Goal: Information Seeking & Learning: Learn about a topic

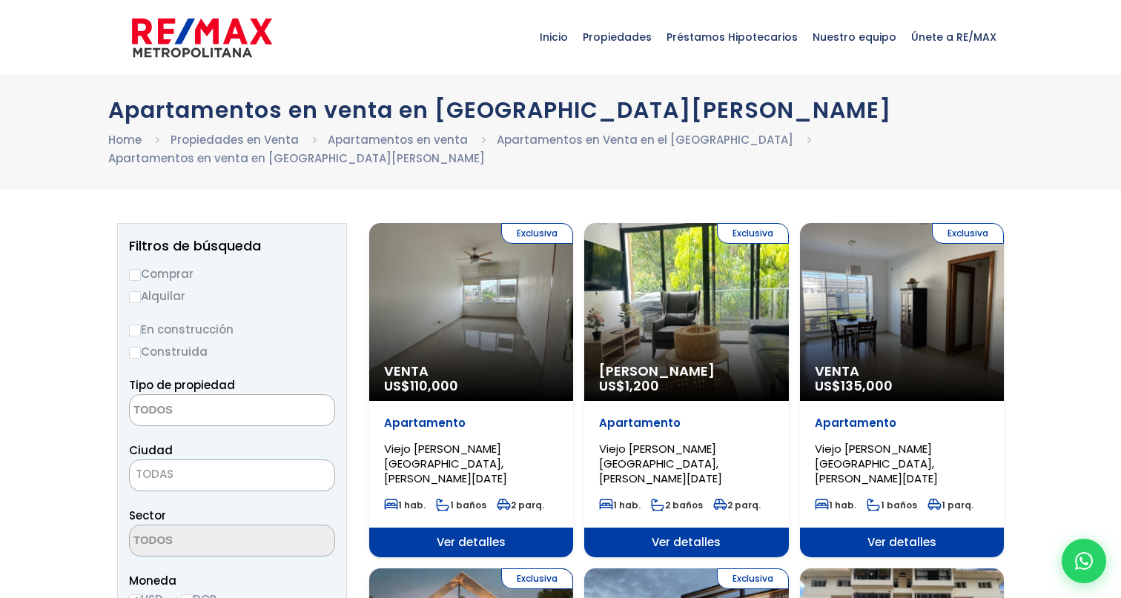
select select
click at [171, 274] on label "Comprar" at bounding box center [232, 274] width 206 height 19
click at [141, 274] on input "Comprar" at bounding box center [135, 275] width 12 height 12
radio input "true"
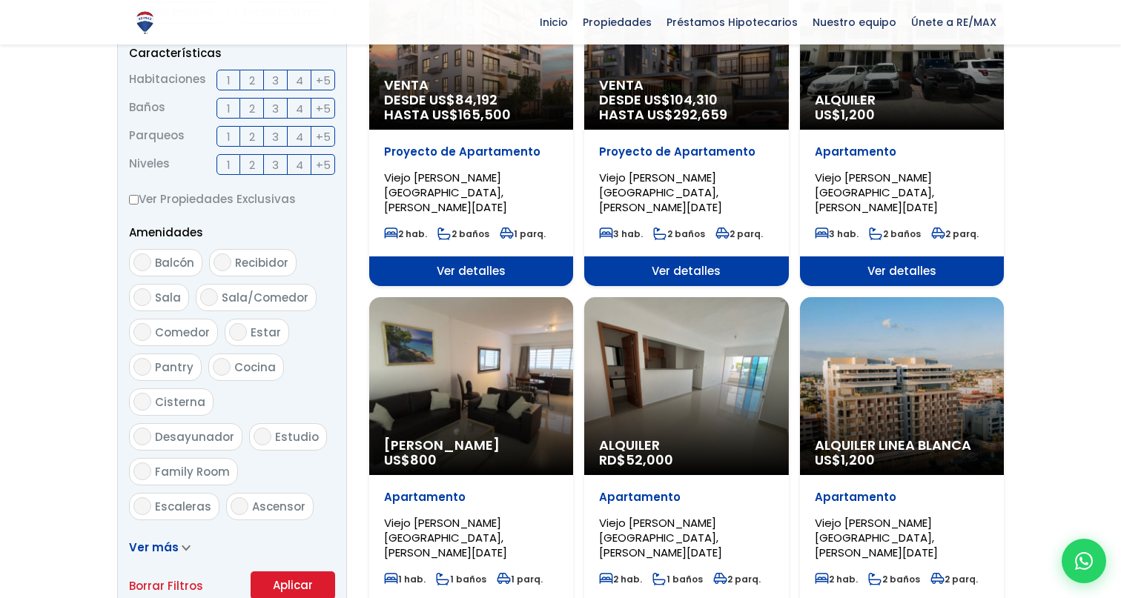
scroll to position [618, 0]
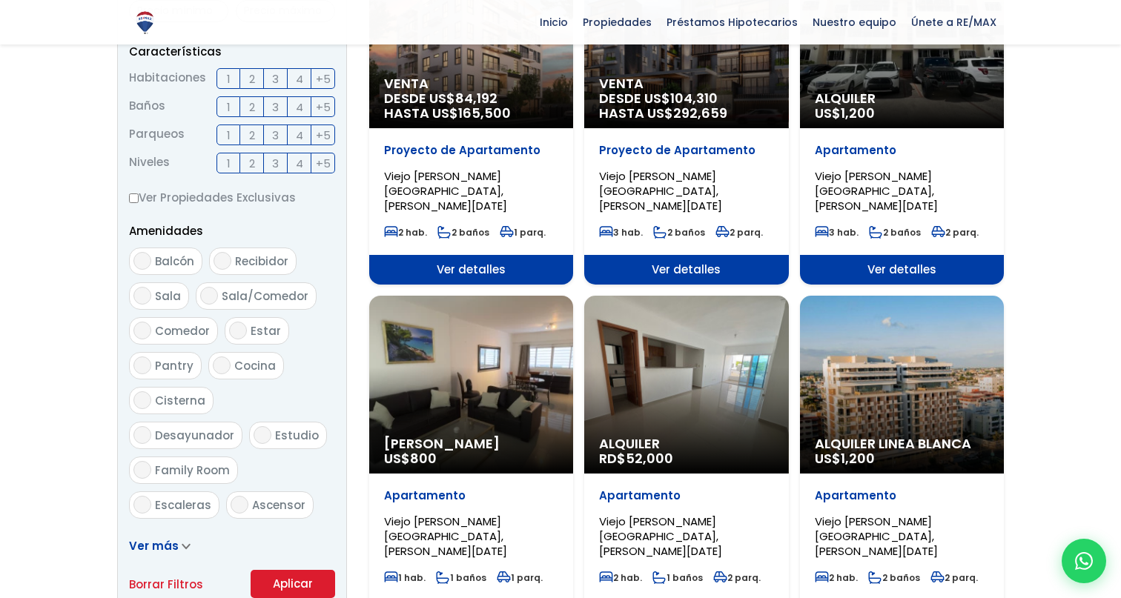
click at [967, 376] on div "Alquiler Linea Blanca US$ 1,200" at bounding box center [902, 385] width 204 height 178
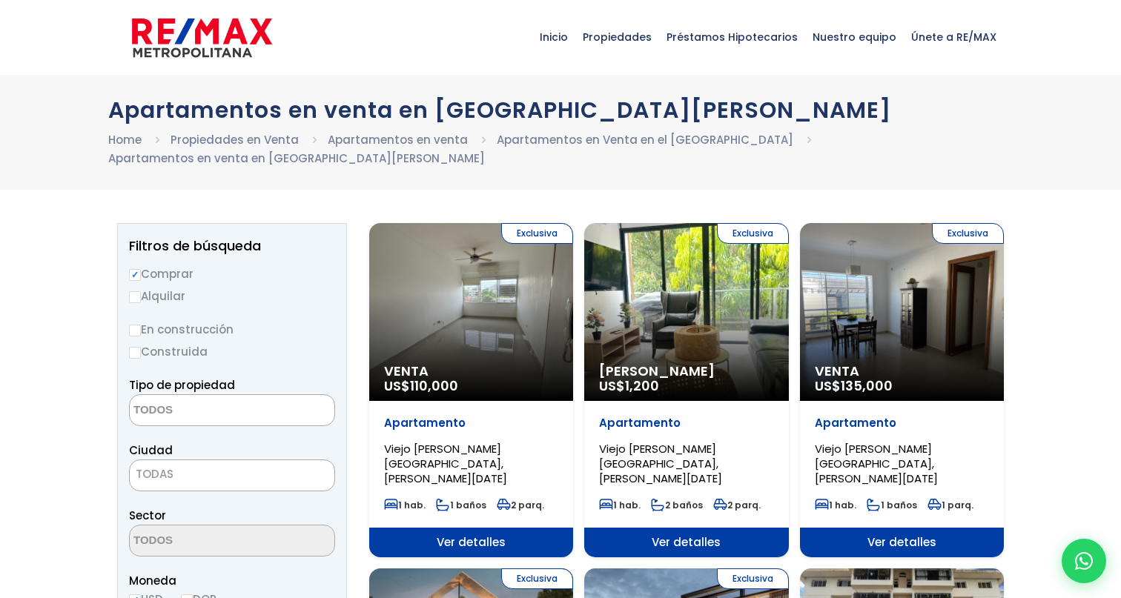
select select
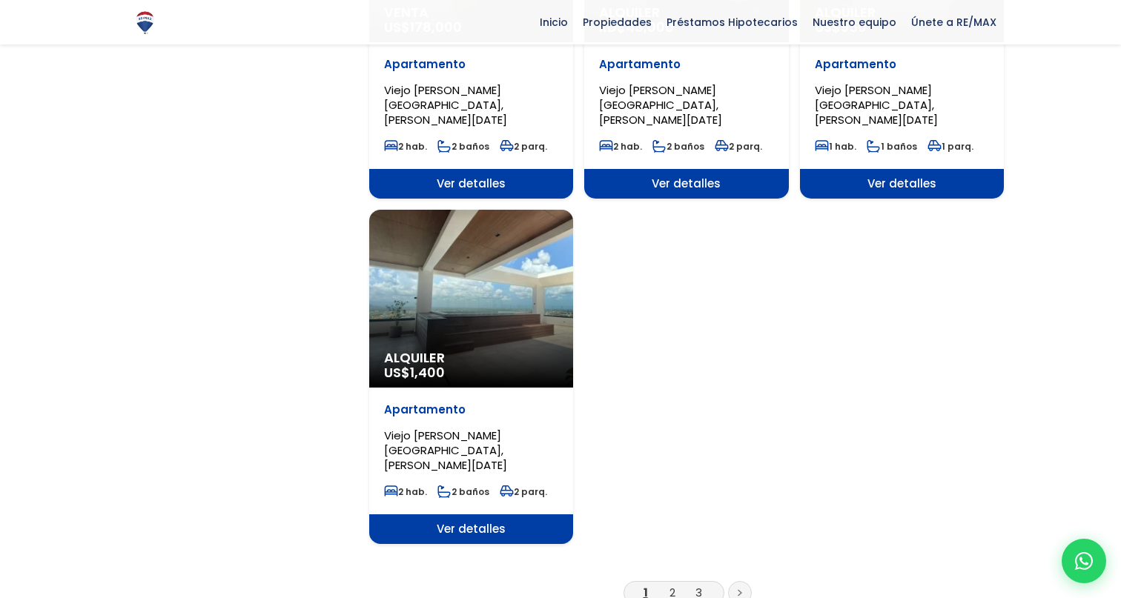
scroll to position [1750, 0]
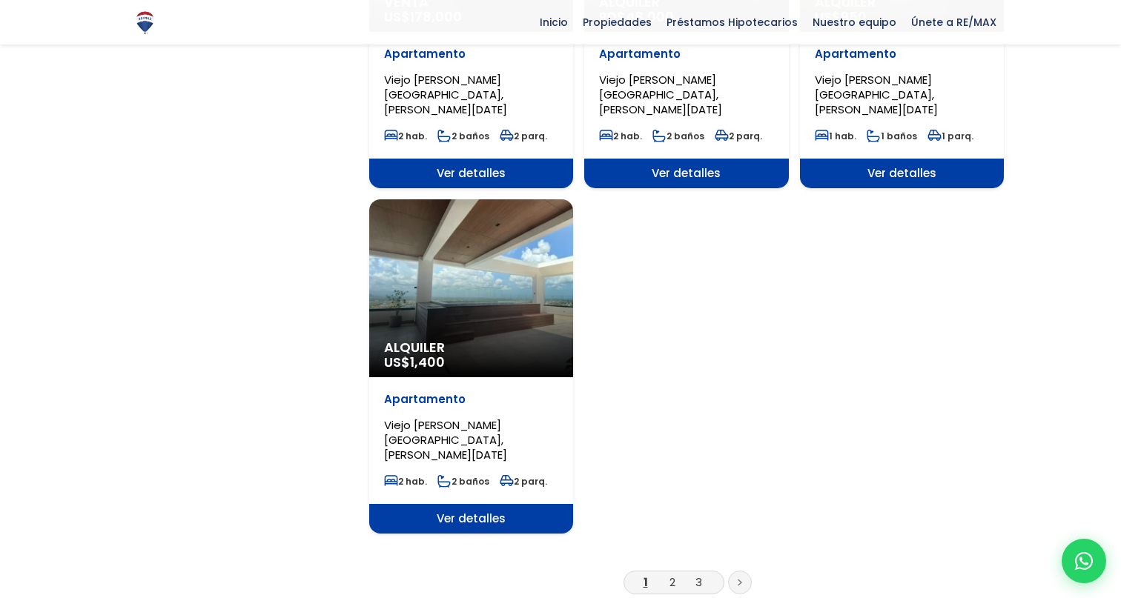
click at [677, 573] on li "2" at bounding box center [673, 582] width 24 height 19
click at [674, 575] on link "2" at bounding box center [672, 583] width 6 height 16
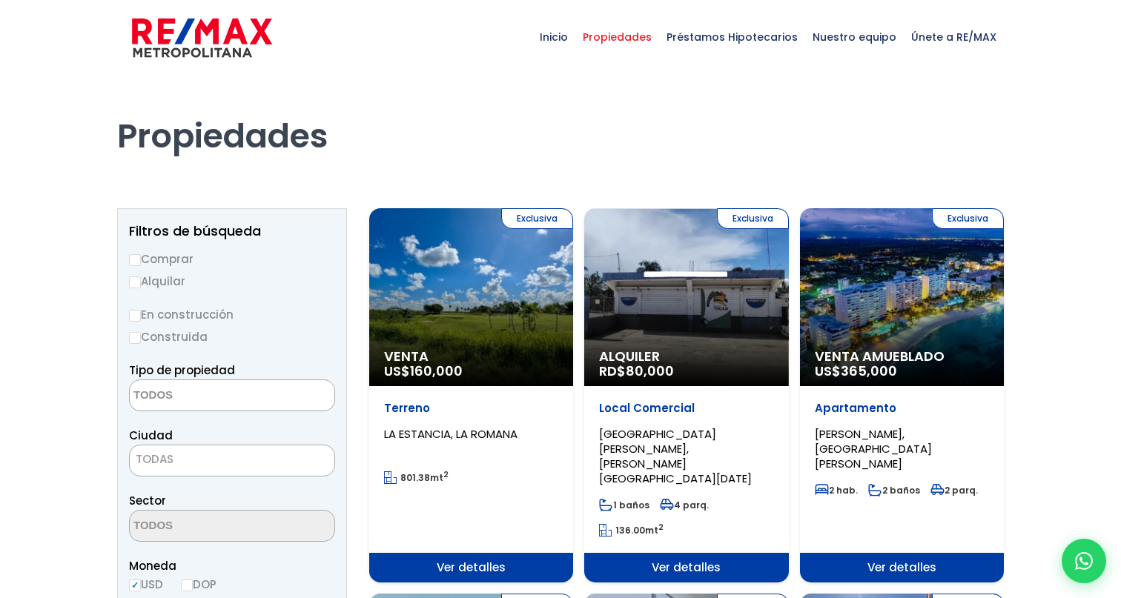
select select
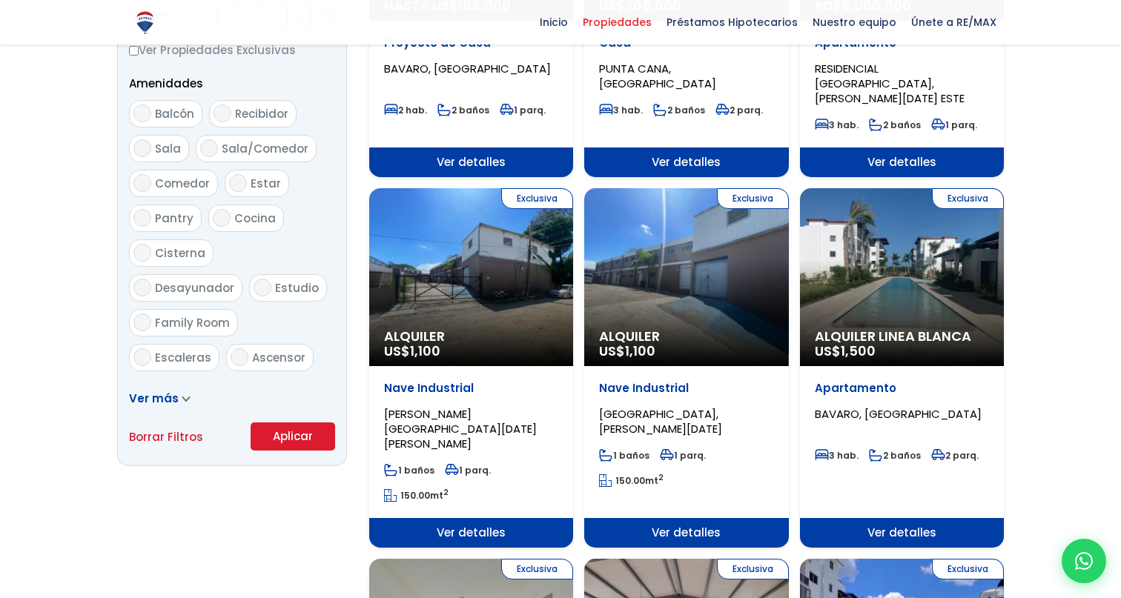
scroll to position [751, 0]
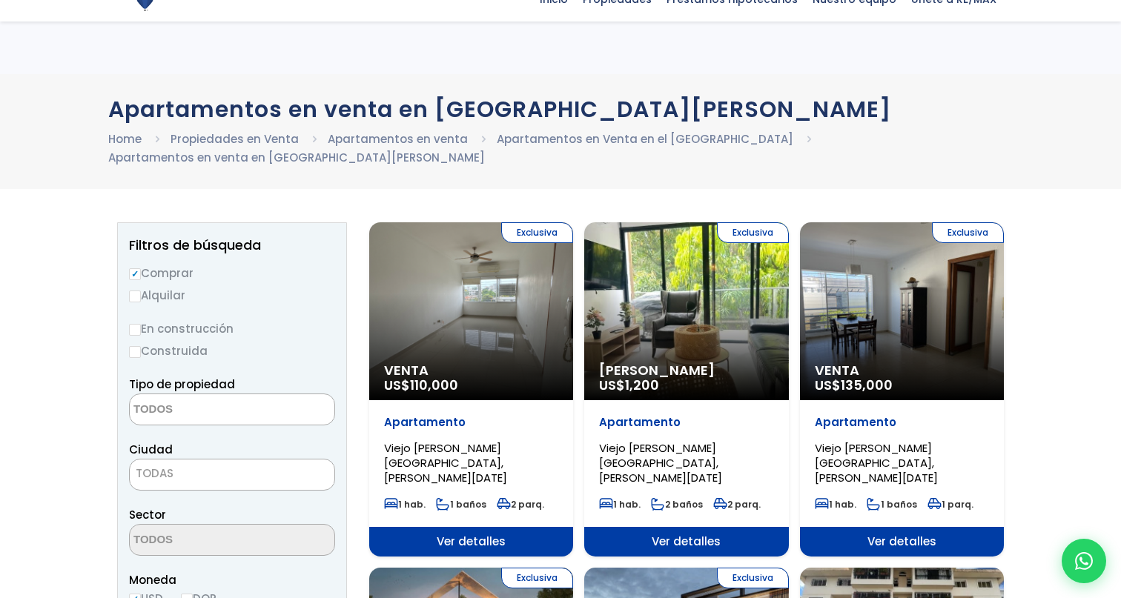
select select
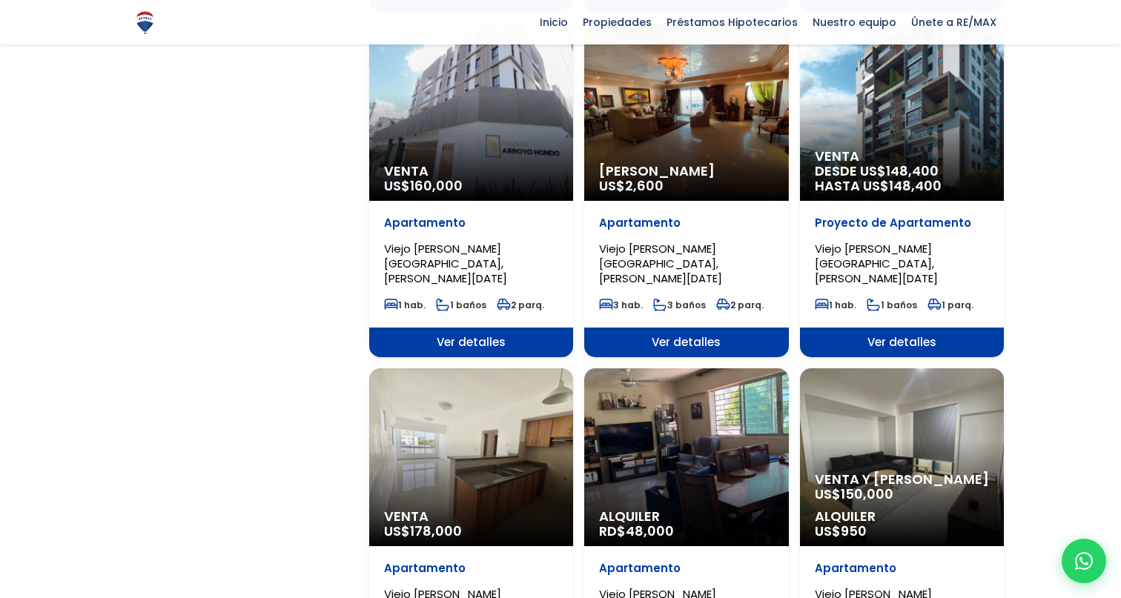
scroll to position [1251, 0]
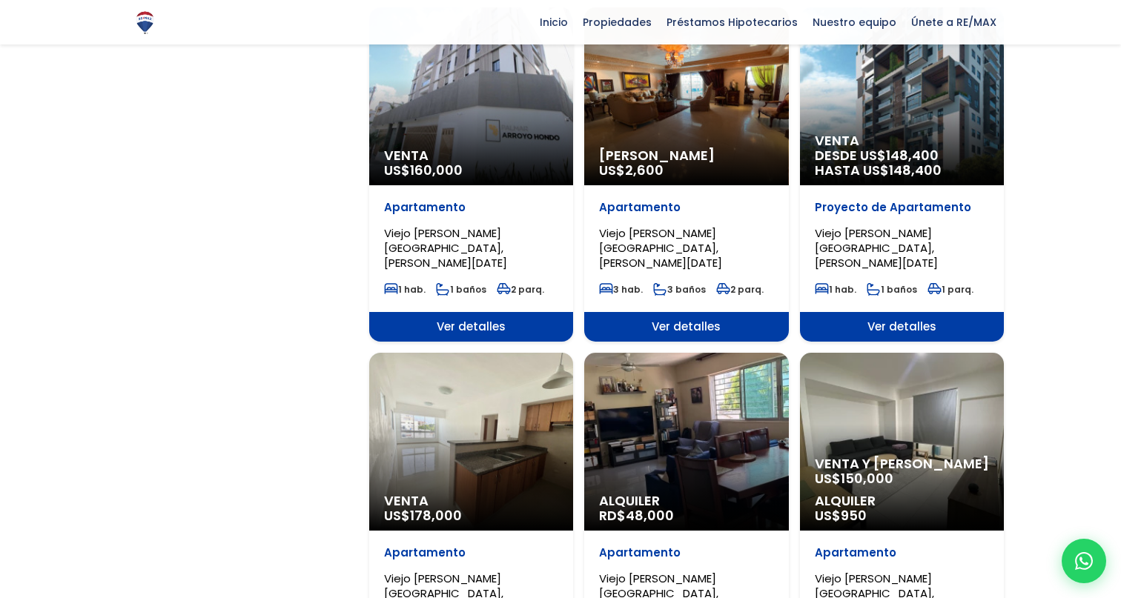
click at [428, 353] on div "Venta US$ 178,000" at bounding box center [471, 442] width 204 height 178
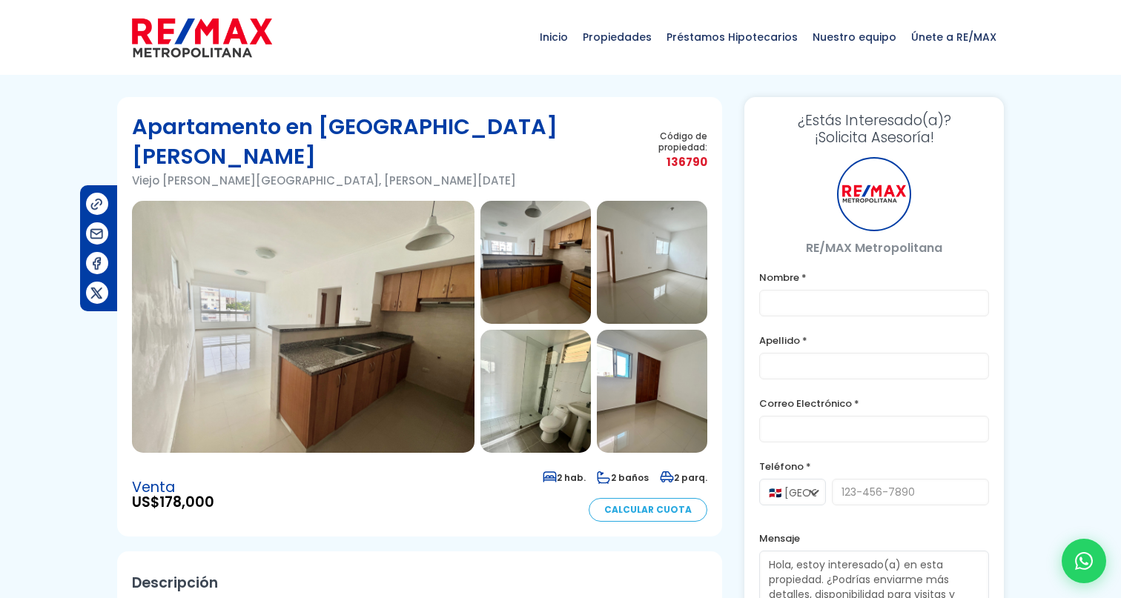
click at [277, 239] on img at bounding box center [303, 327] width 342 height 252
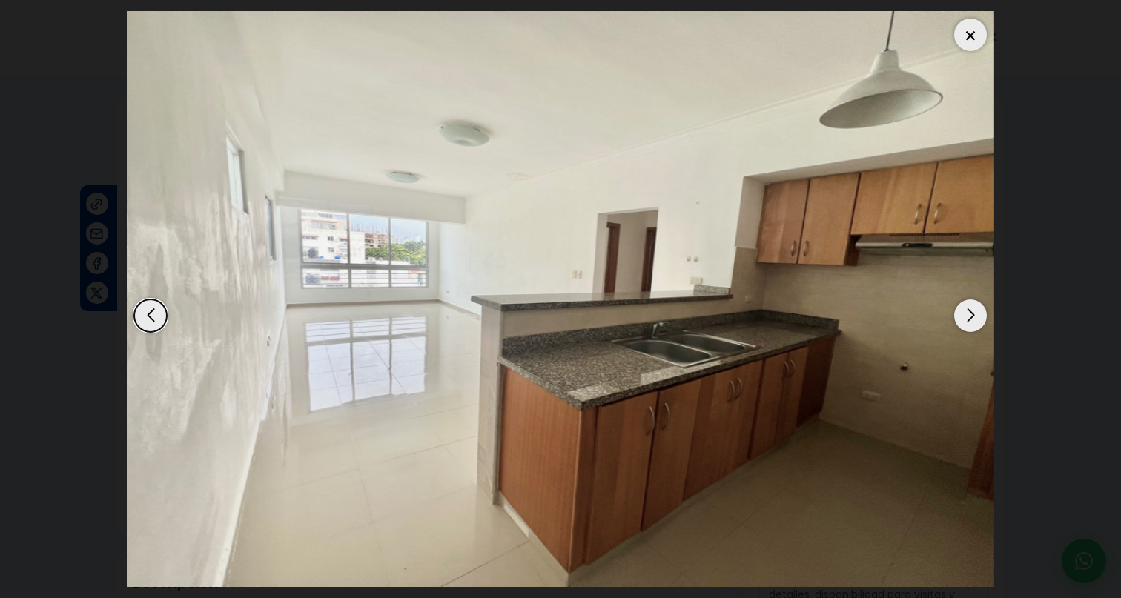
click at [973, 320] on div "Next slide" at bounding box center [970, 316] width 33 height 33
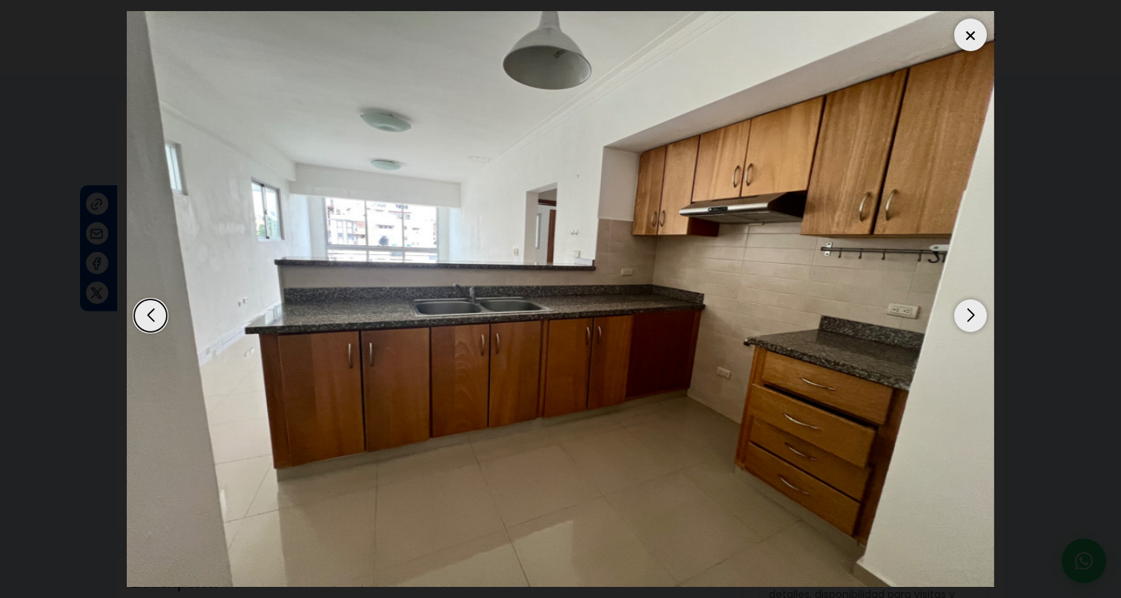
click at [973, 320] on div "Next slide" at bounding box center [970, 316] width 33 height 33
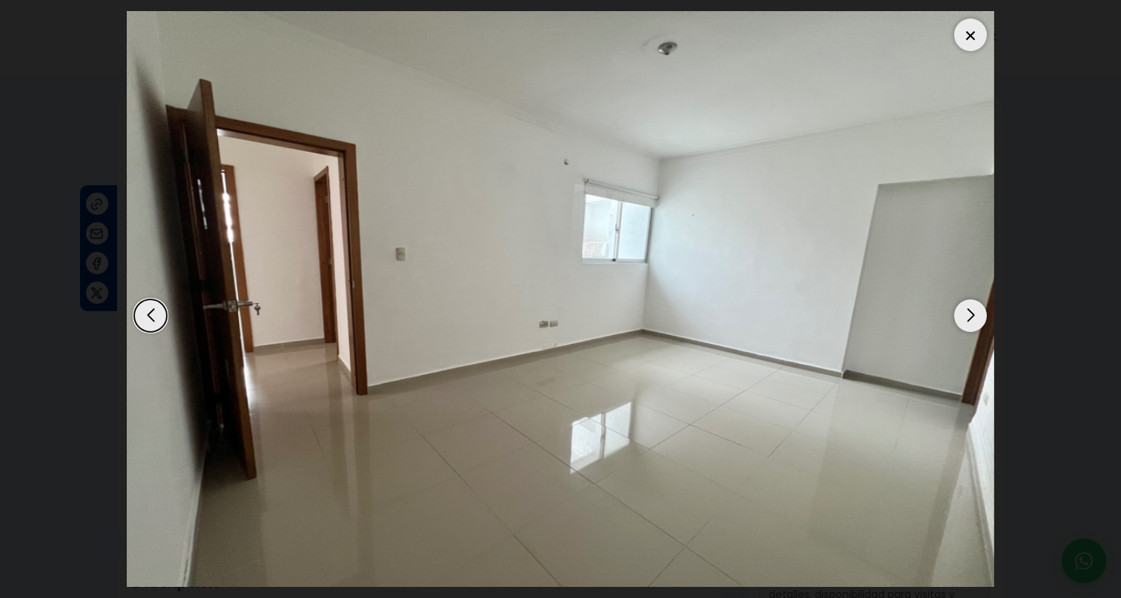
click at [973, 320] on div "Next slide" at bounding box center [970, 316] width 33 height 33
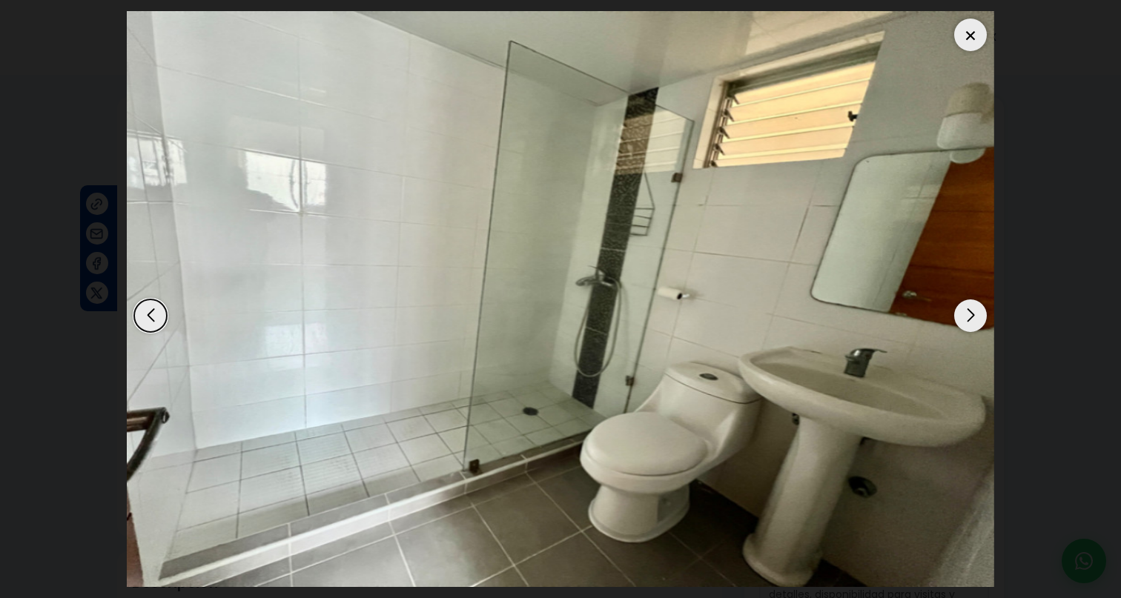
click at [973, 320] on div "Next slide" at bounding box center [970, 316] width 33 height 33
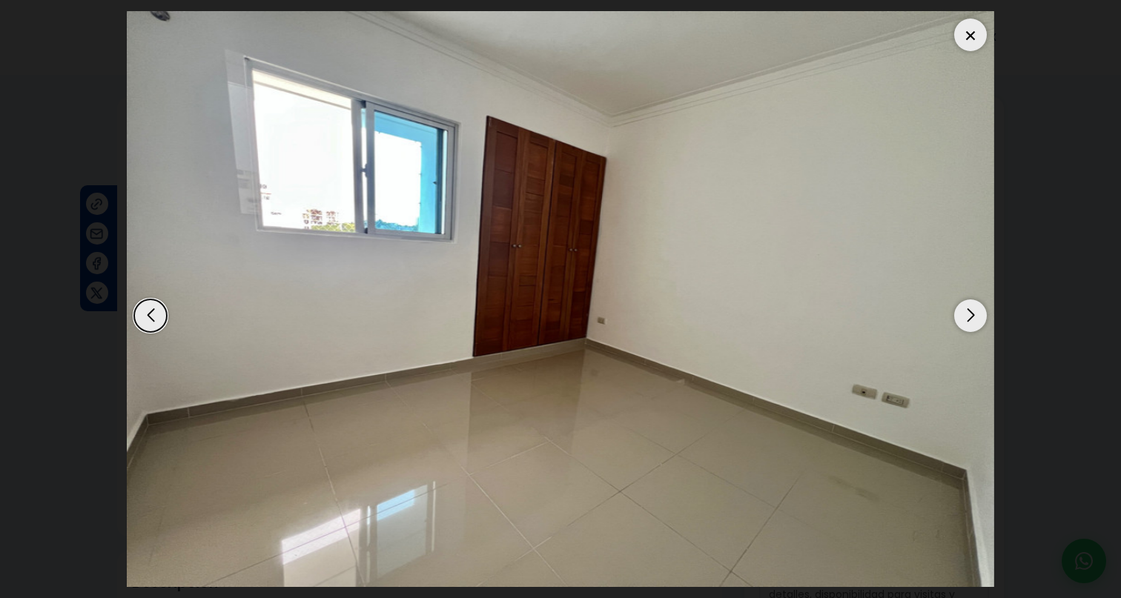
click at [973, 320] on div "Next slide" at bounding box center [970, 316] width 33 height 33
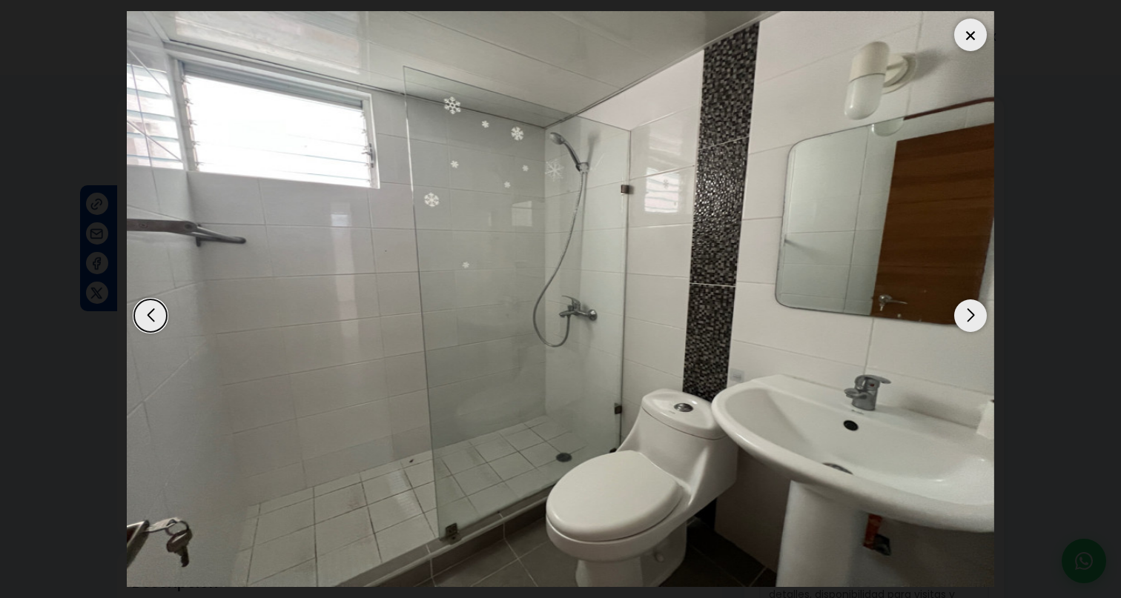
click at [973, 320] on div "Next slide" at bounding box center [970, 316] width 33 height 33
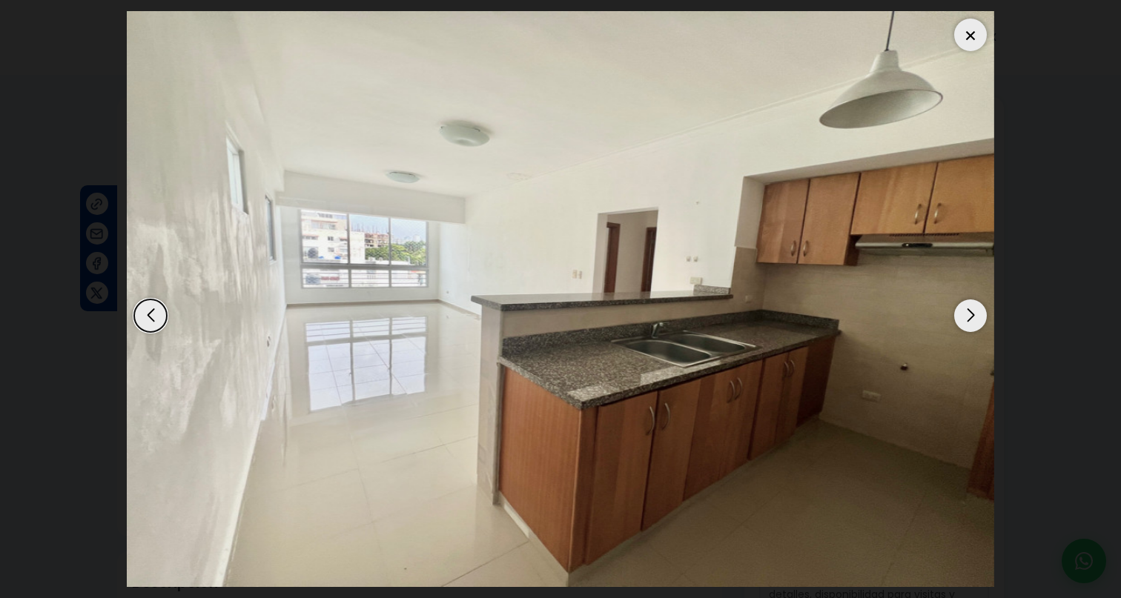
click at [973, 320] on div "Next slide" at bounding box center [970, 316] width 33 height 33
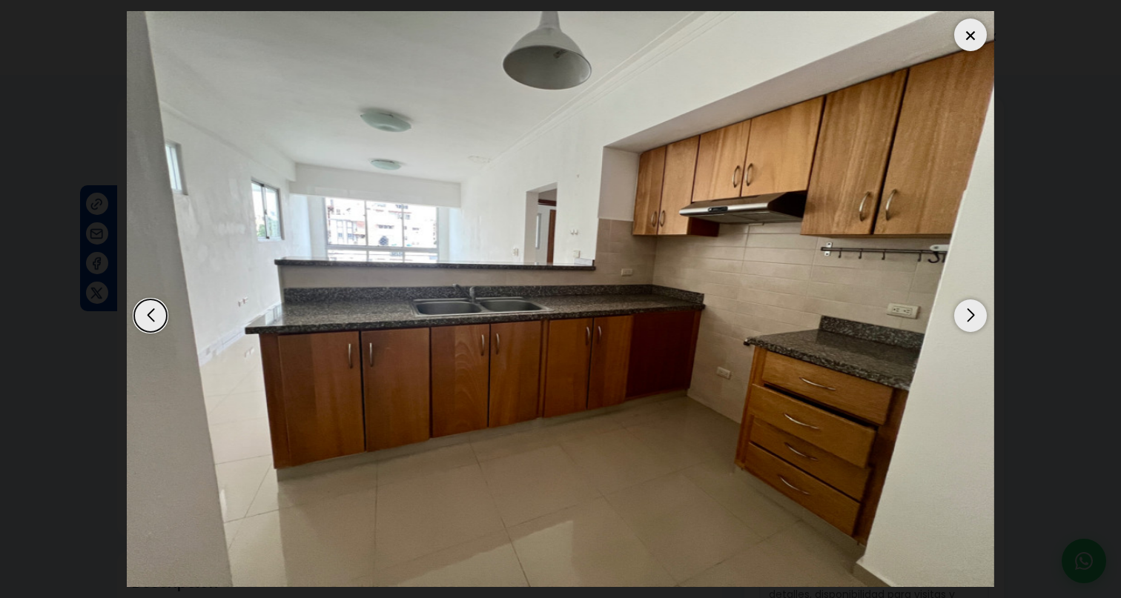
click at [973, 320] on div "Next slide" at bounding box center [970, 316] width 33 height 33
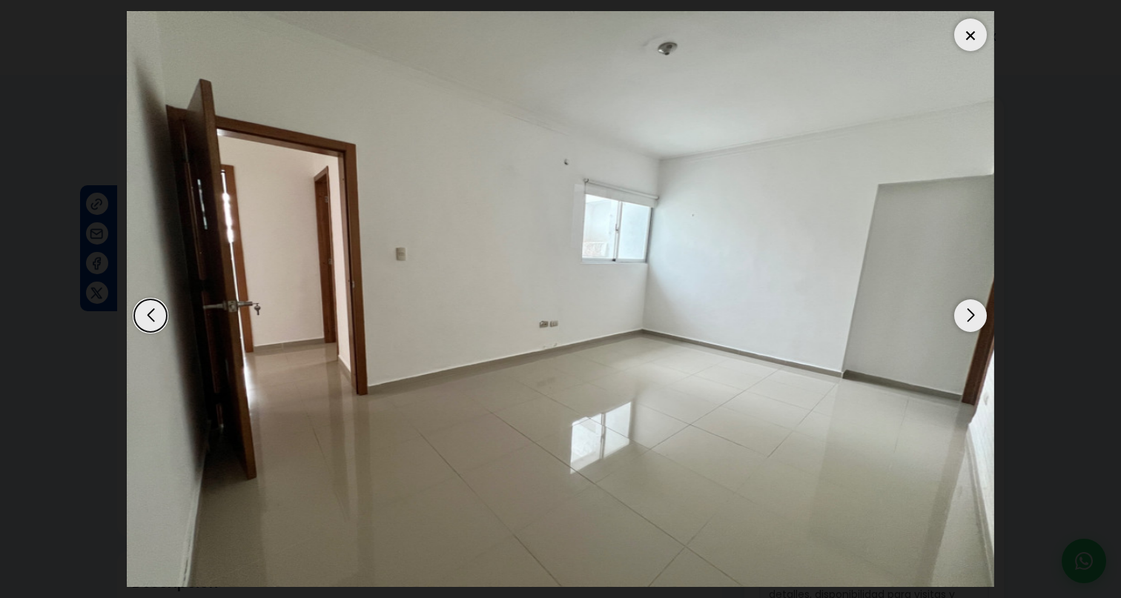
click at [973, 320] on div "Next slide" at bounding box center [970, 316] width 33 height 33
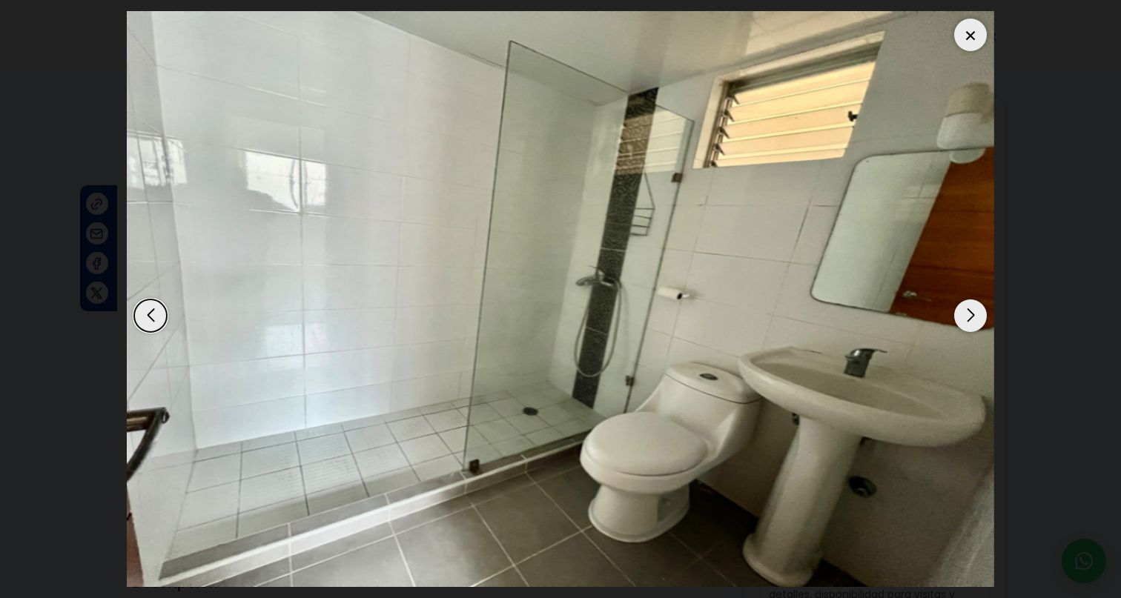
click at [973, 320] on div "Next slide" at bounding box center [970, 316] width 33 height 33
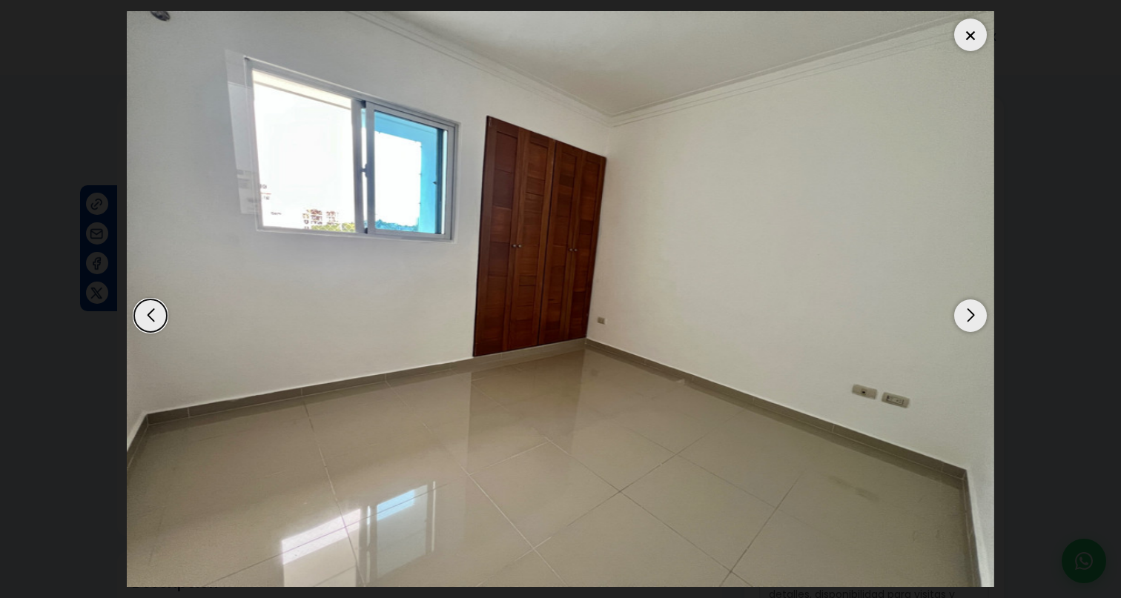
click at [973, 320] on div "Next slide" at bounding box center [970, 316] width 33 height 33
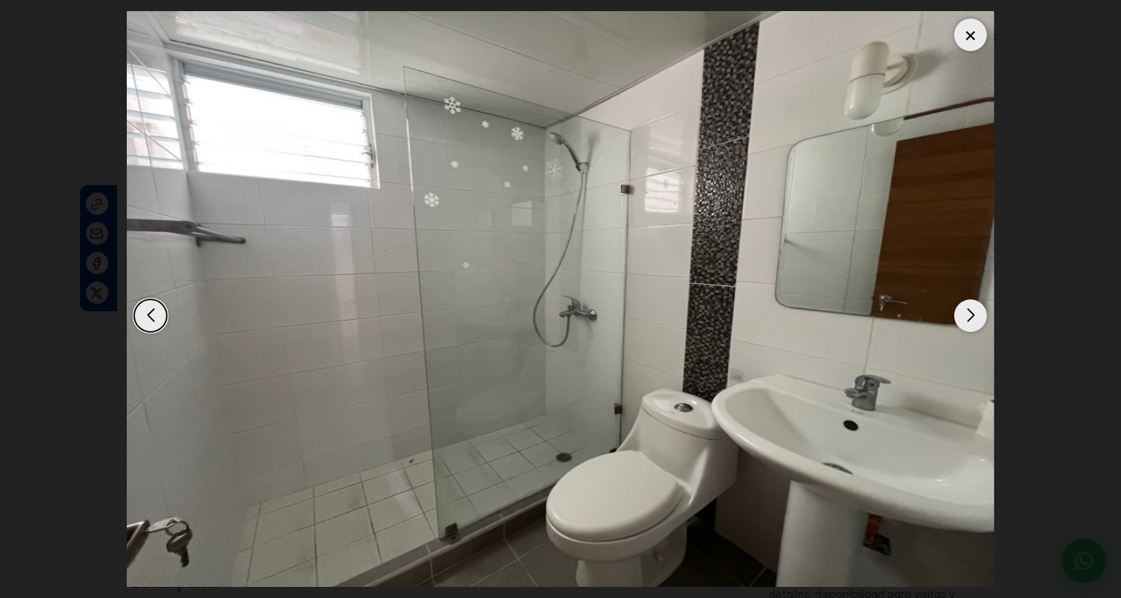
click at [973, 320] on div "Next slide" at bounding box center [970, 316] width 33 height 33
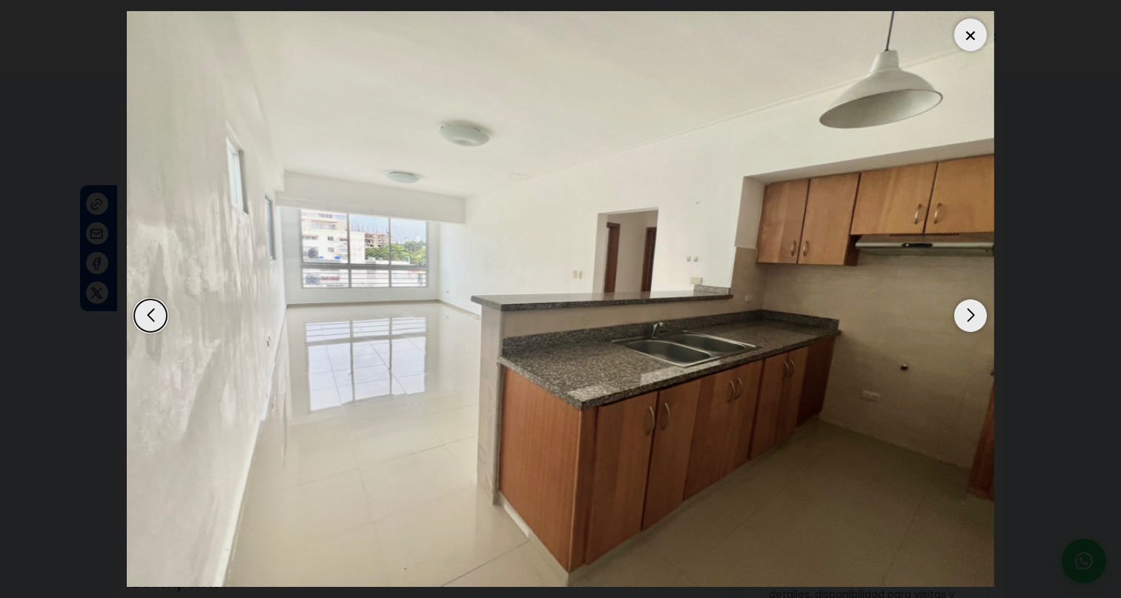
click at [973, 320] on div "Next slide" at bounding box center [970, 316] width 33 height 33
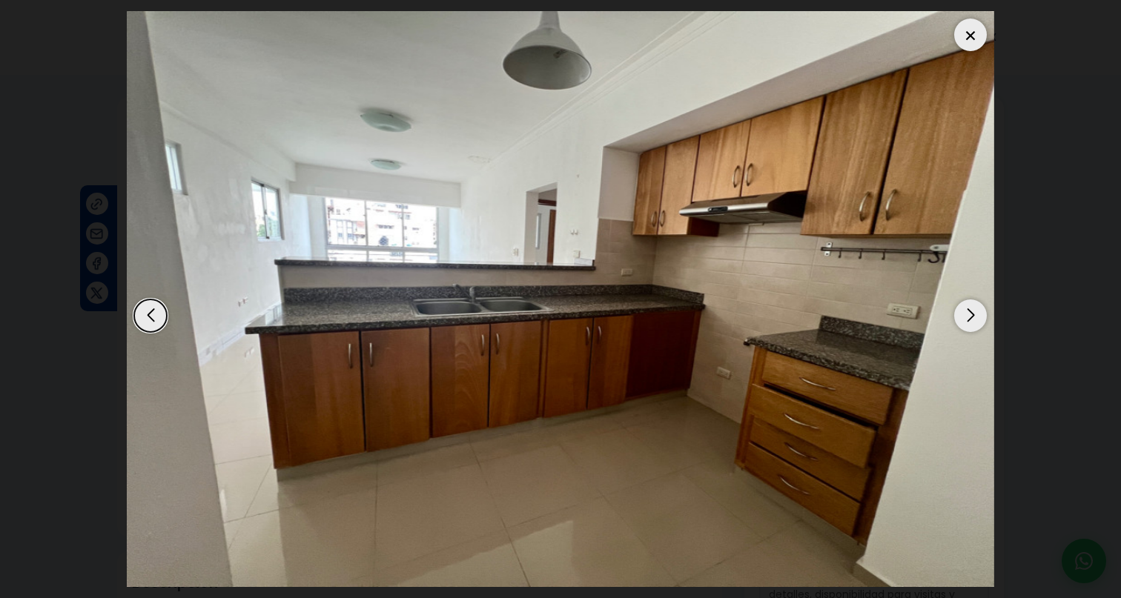
click at [963, 42] on div at bounding box center [970, 35] width 33 height 33
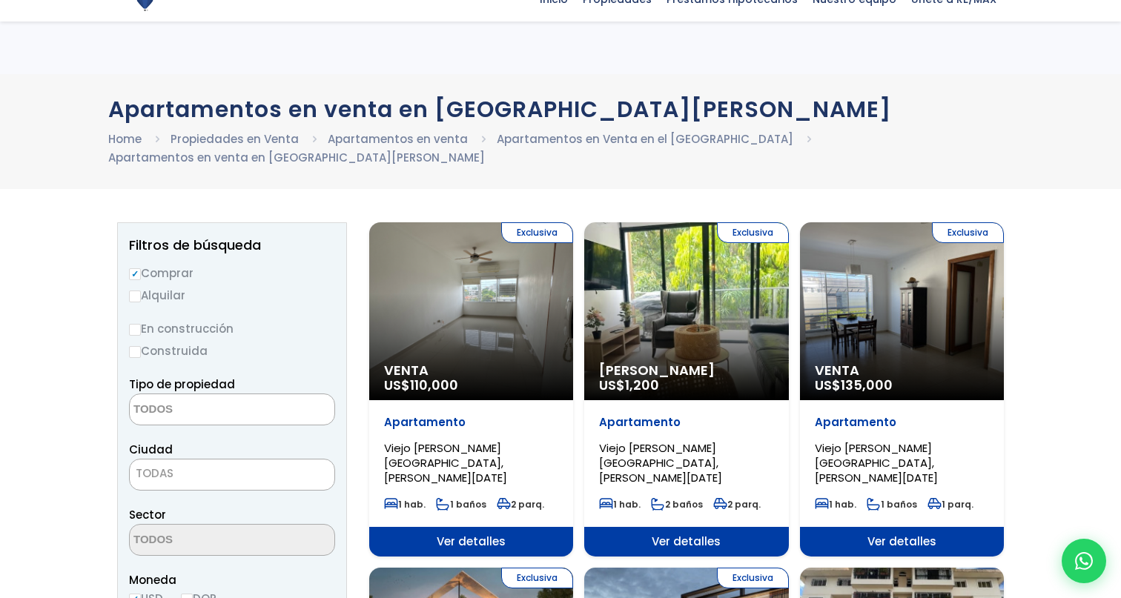
select select
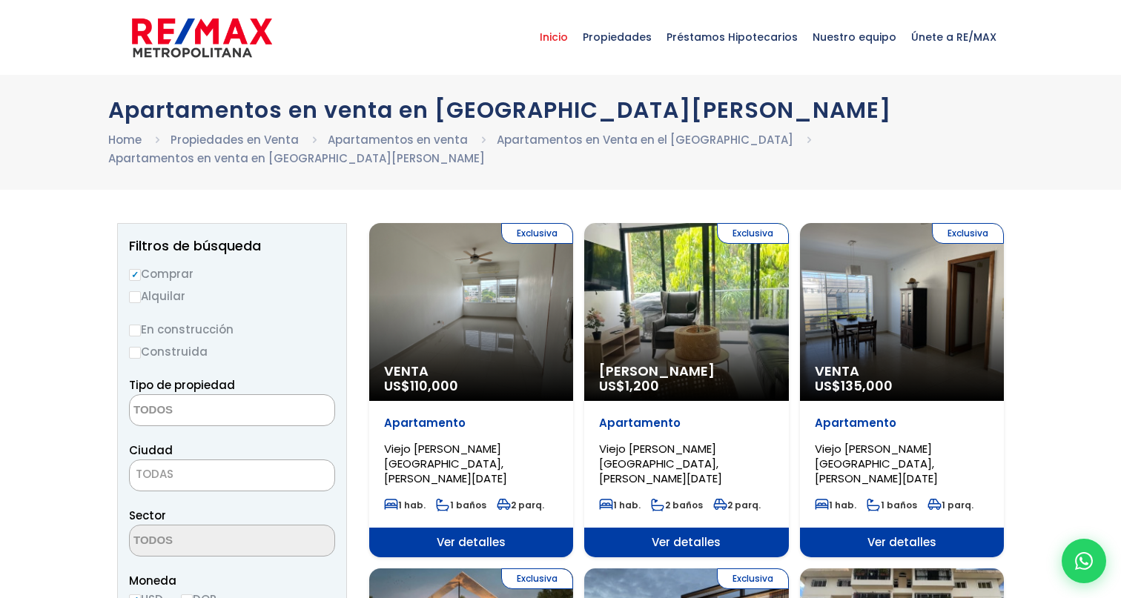
click at [575, 39] on span "Inicio" at bounding box center [553, 37] width 43 height 44
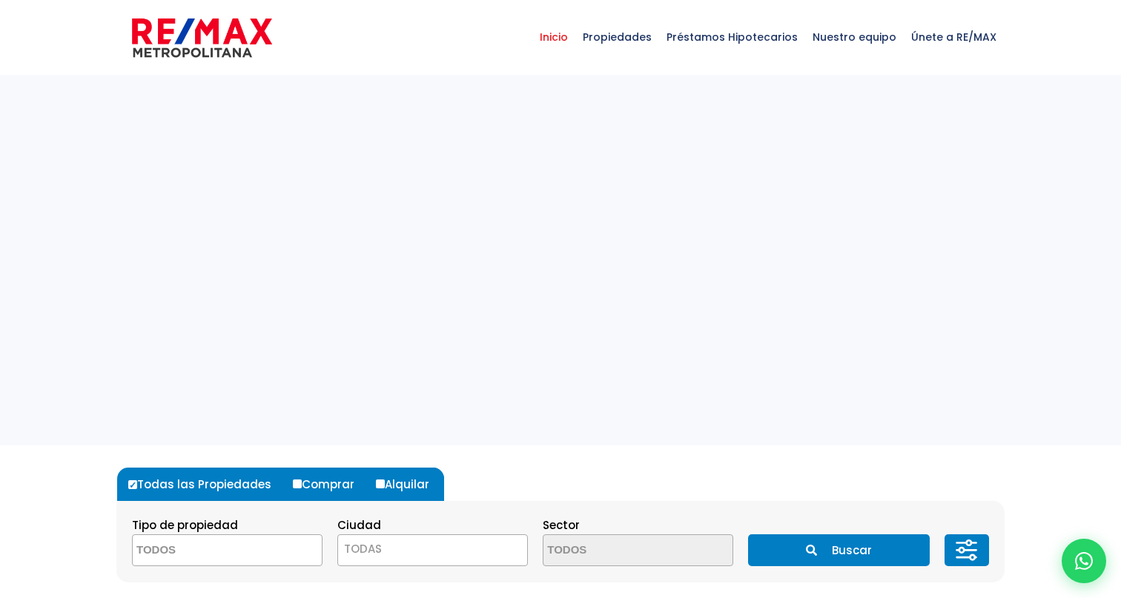
select select
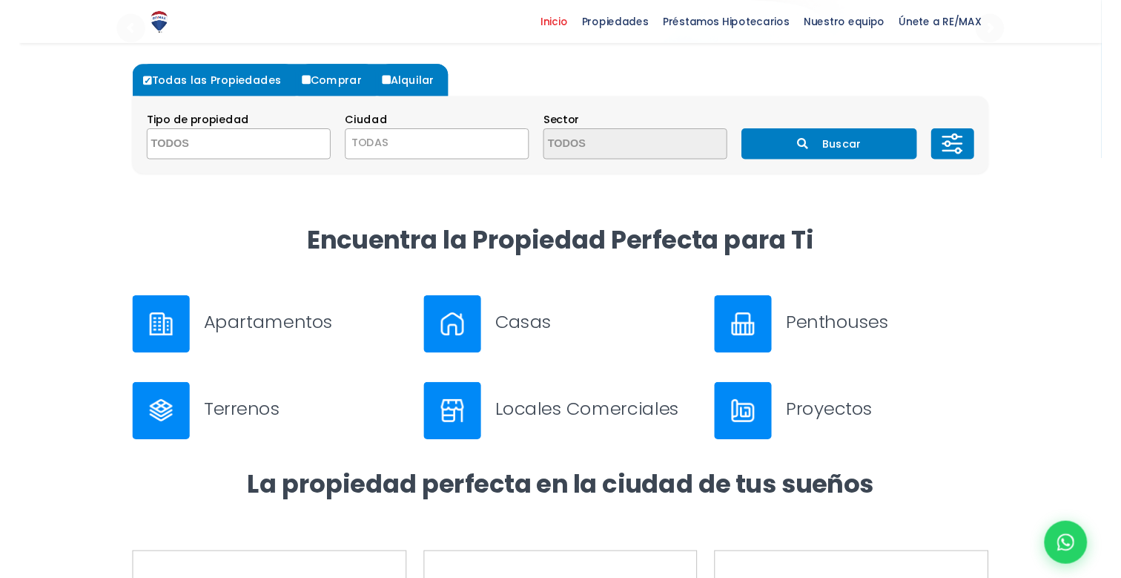
scroll to position [477, 0]
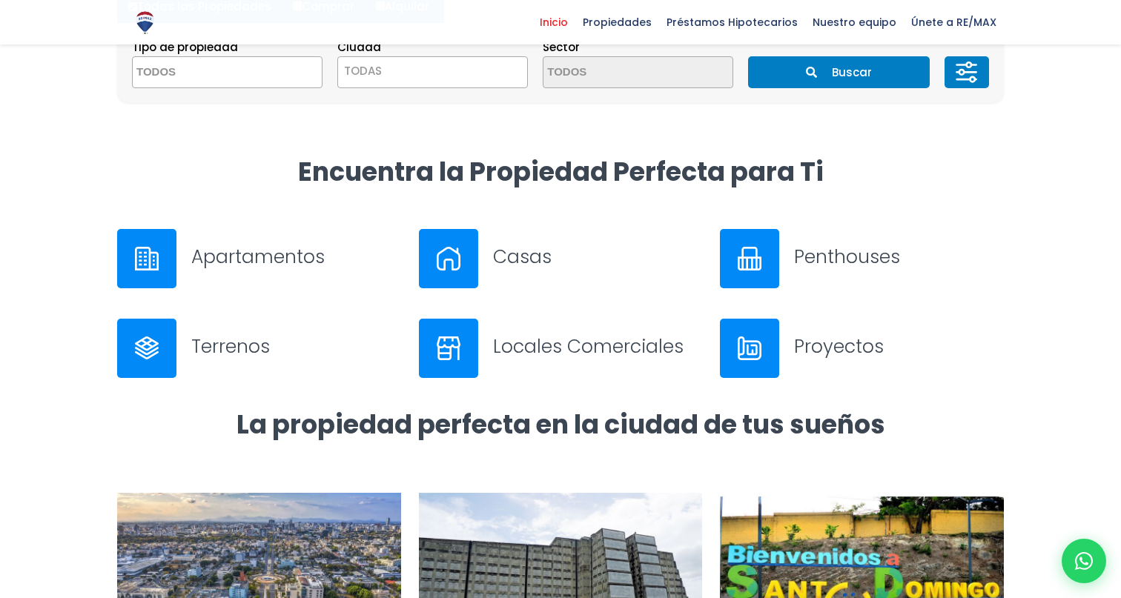
click at [165, 271] on div at bounding box center [146, 258] width 59 height 59
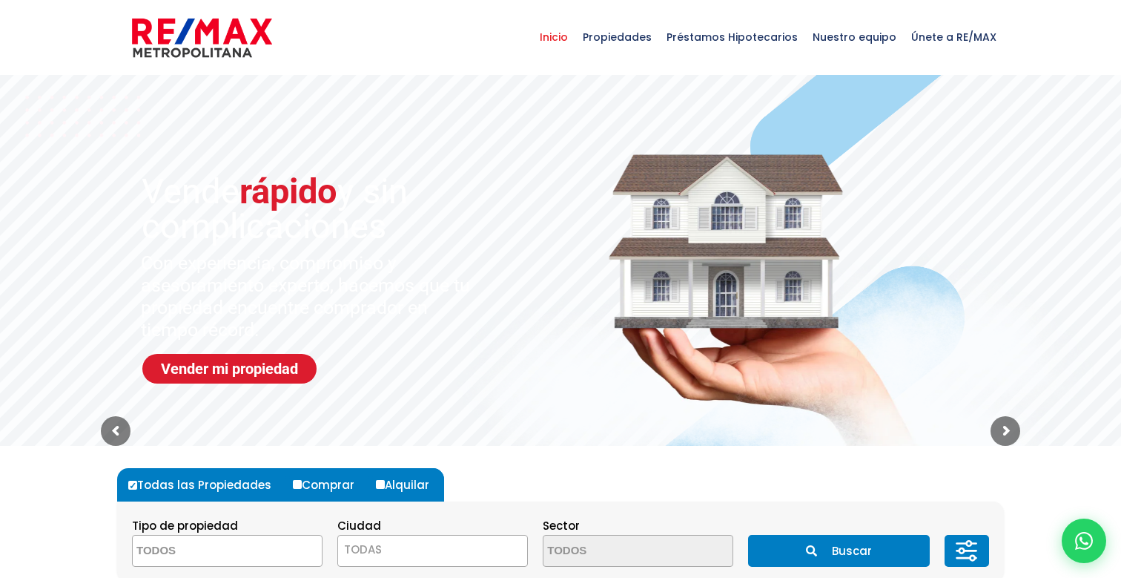
scroll to position [0, 0]
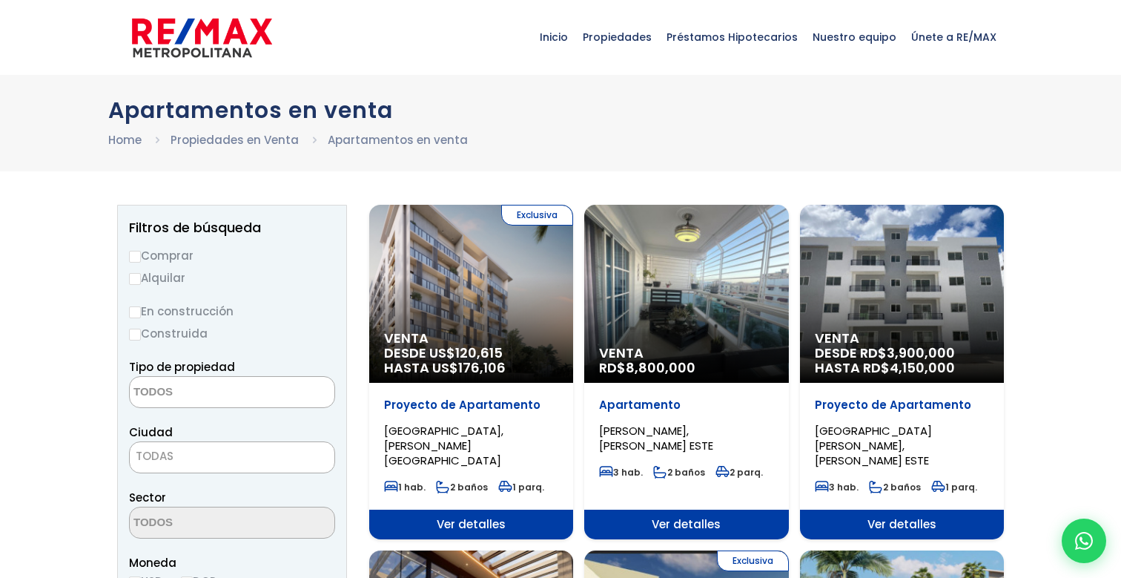
select select
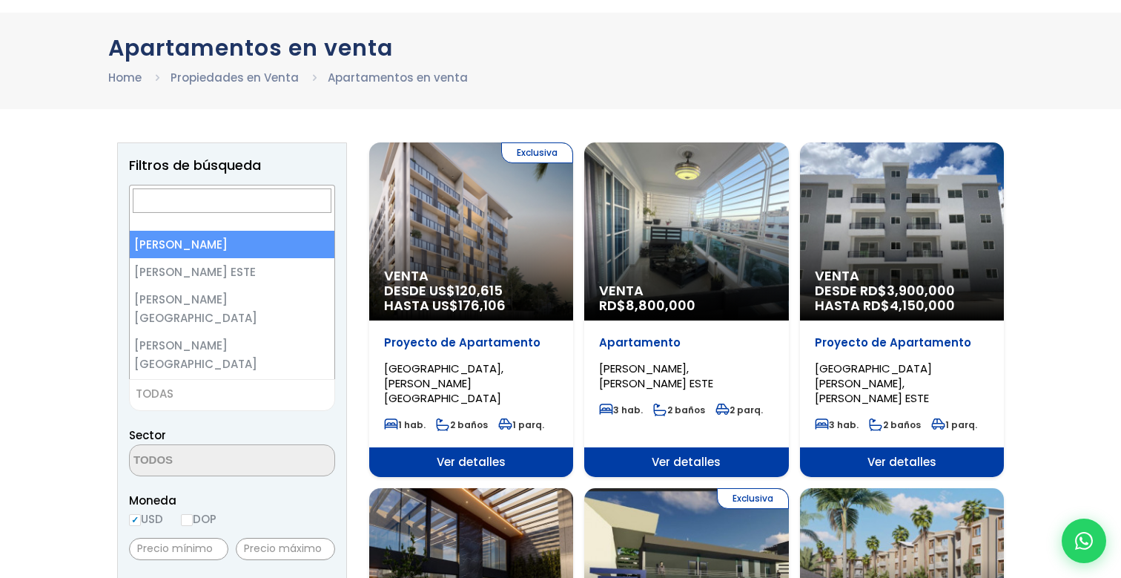
click at [247, 401] on span "TODAS" at bounding box center [232, 393] width 205 height 21
select select "1"
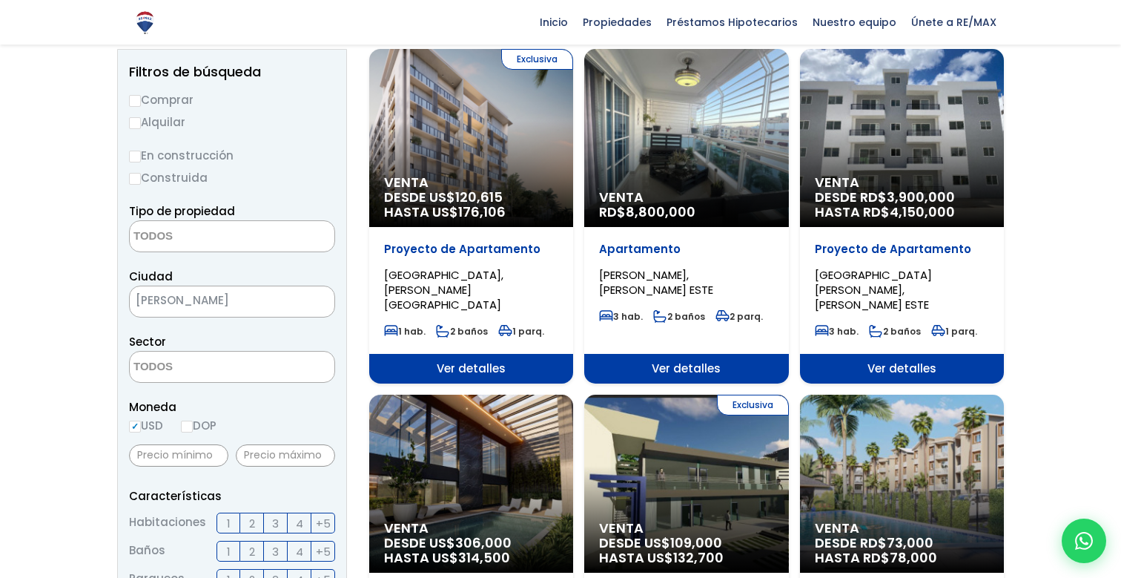
scroll to position [517, 0]
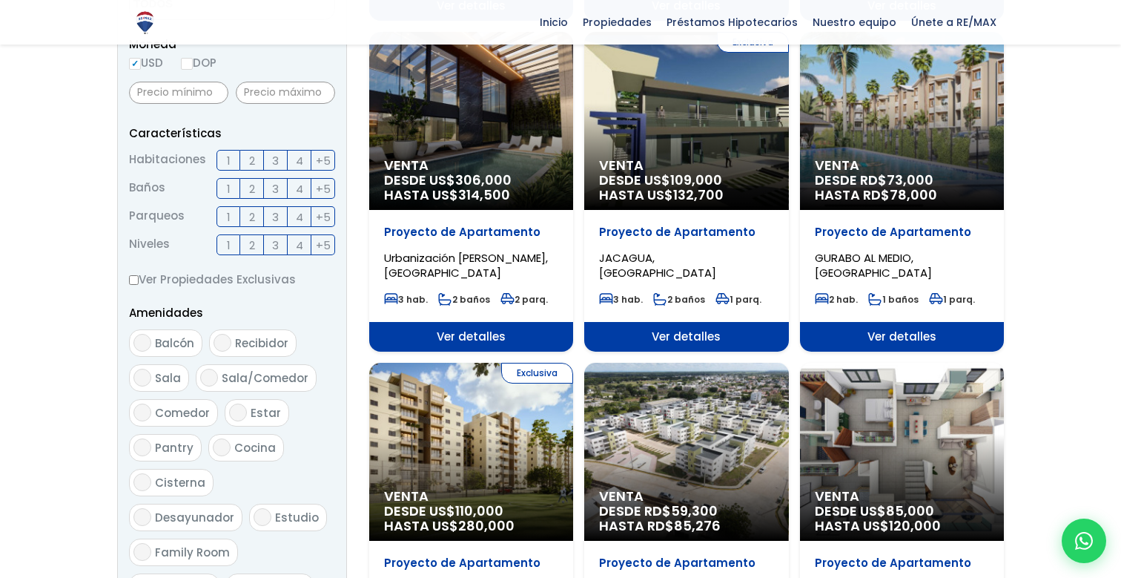
click at [272, 162] on span "3" at bounding box center [275, 160] width 7 height 19
click at [0, 0] on input "3" at bounding box center [0, 0] width 0 height 0
click at [258, 192] on label "2" at bounding box center [252, 188] width 24 height 21
click at [0, 0] on input "2" at bounding box center [0, 0] width 0 height 0
click at [254, 221] on span "2" at bounding box center [252, 217] width 6 height 19
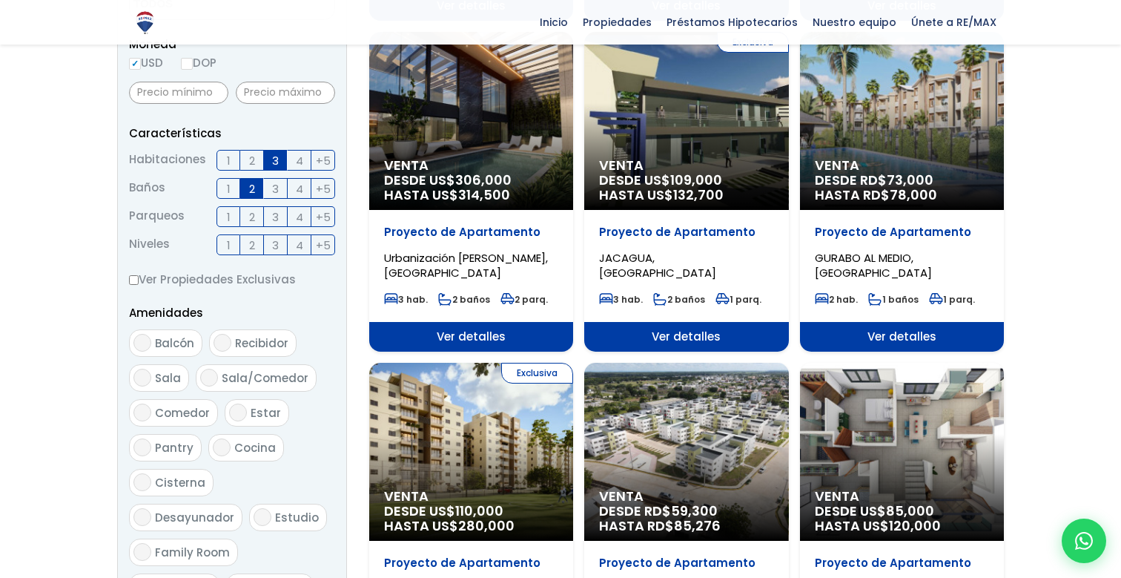
click at [0, 0] on input "2" at bounding box center [0, 0] width 0 height 0
click at [317, 246] on span "+5" at bounding box center [323, 245] width 15 height 19
click at [0, 0] on input "+5" at bounding box center [0, 0] width 0 height 0
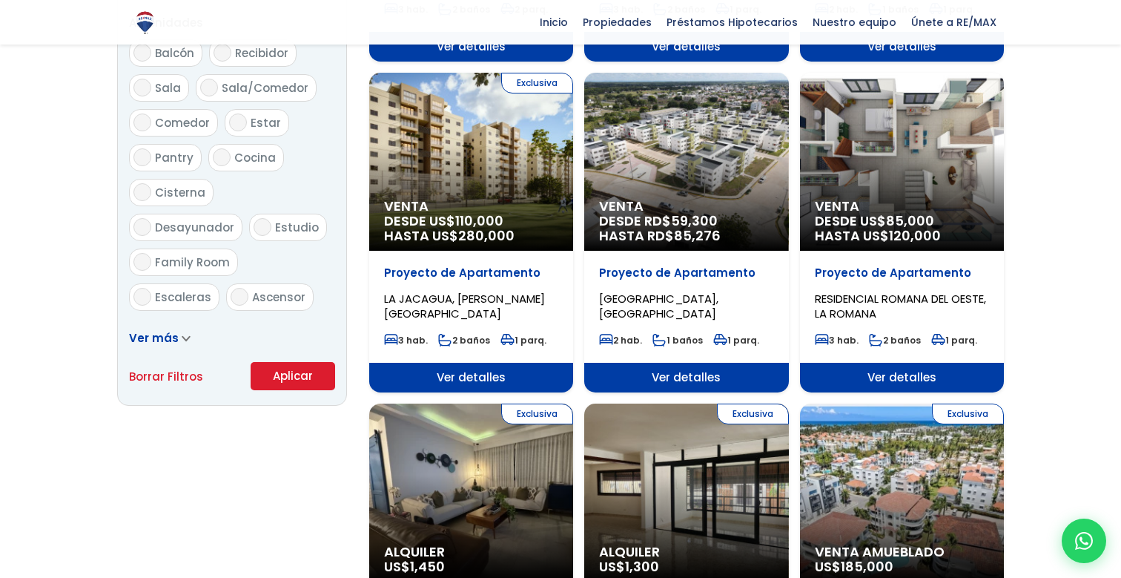
scroll to position [912, 0]
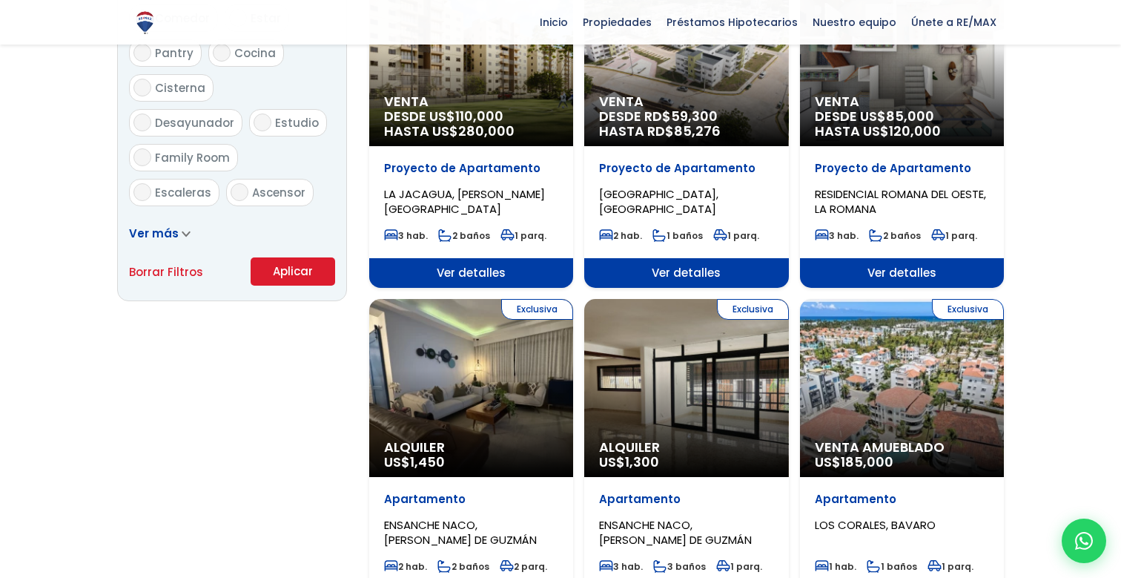
click at [294, 274] on button "Aplicar" at bounding box center [293, 271] width 85 height 28
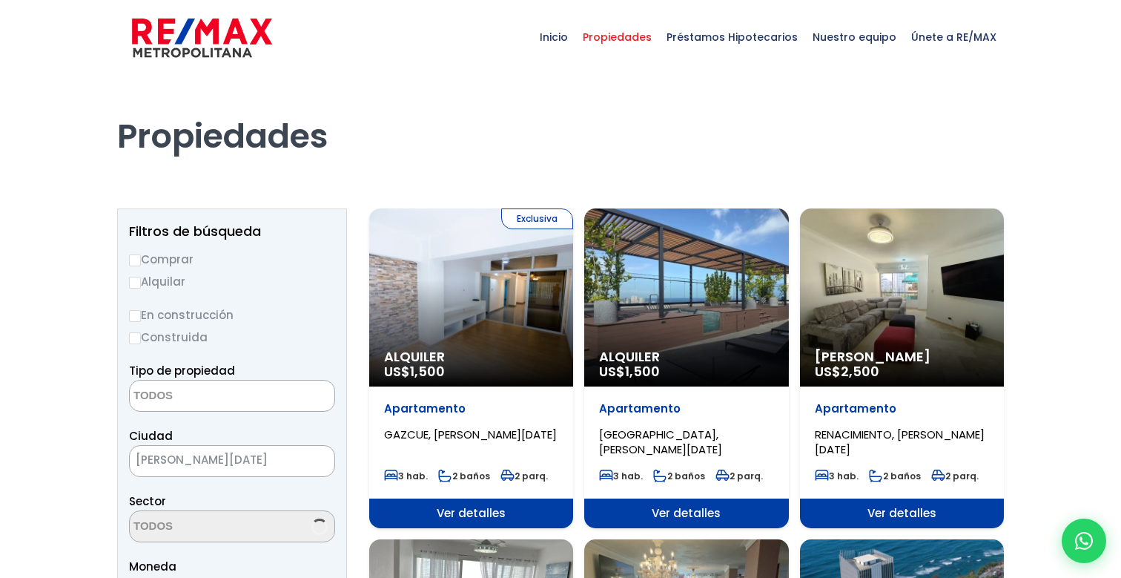
select select
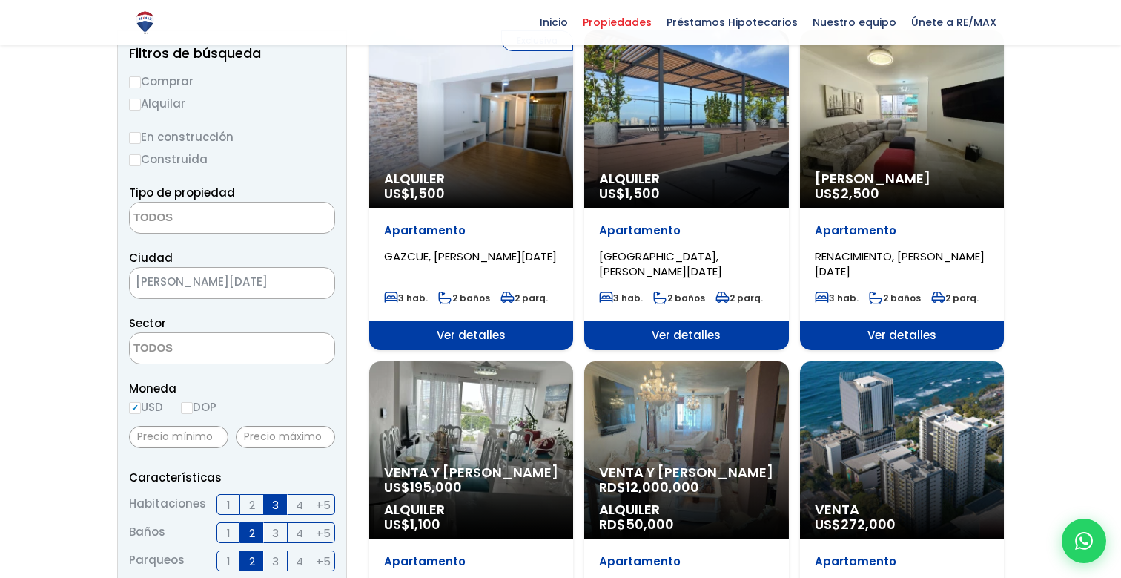
scroll to position [147, 0]
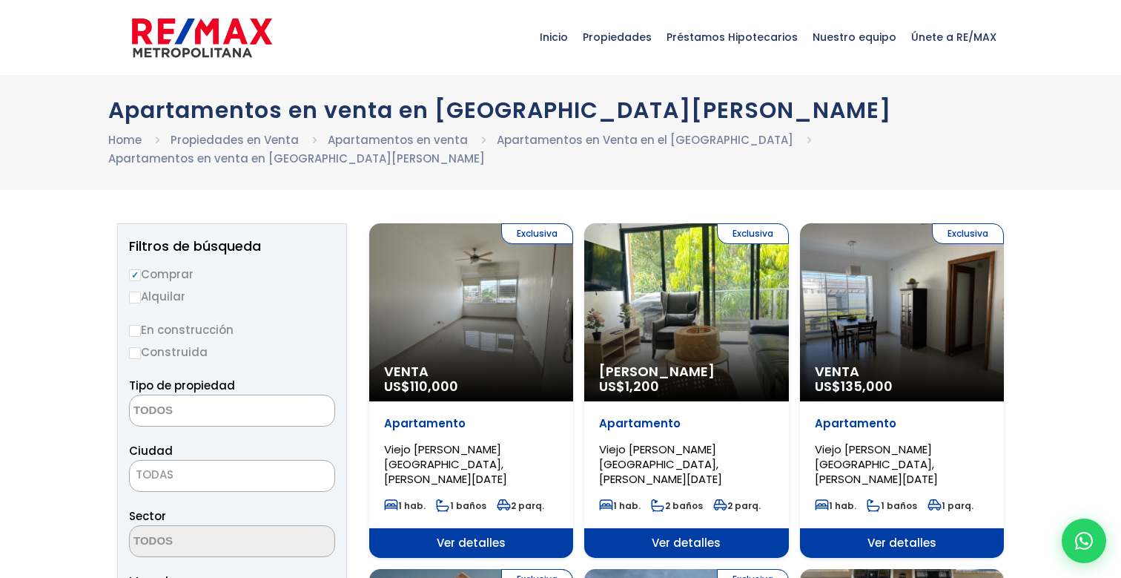
select select
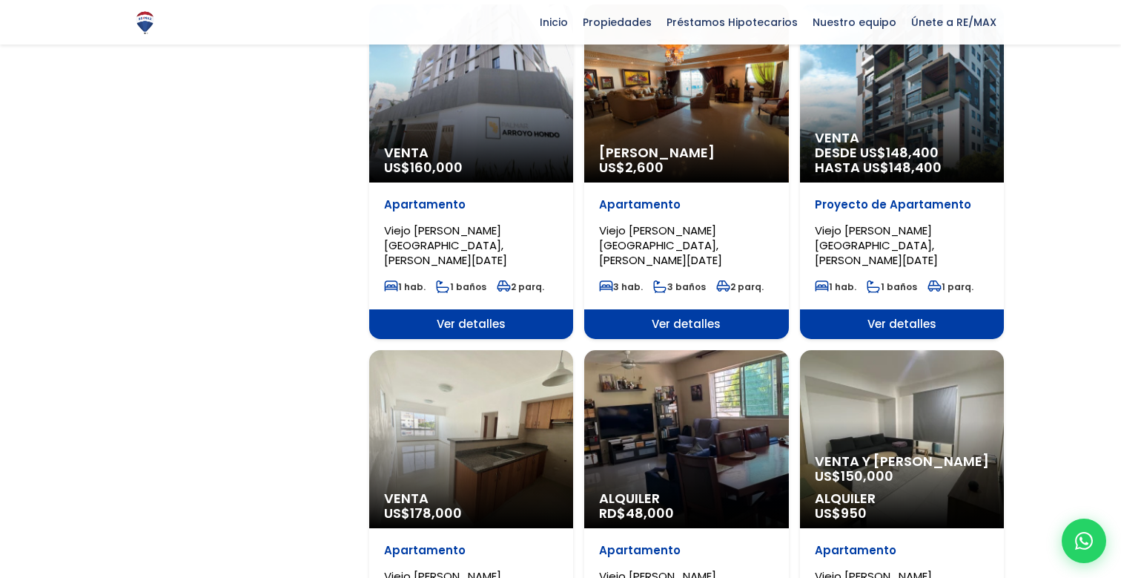
scroll to position [1197, 0]
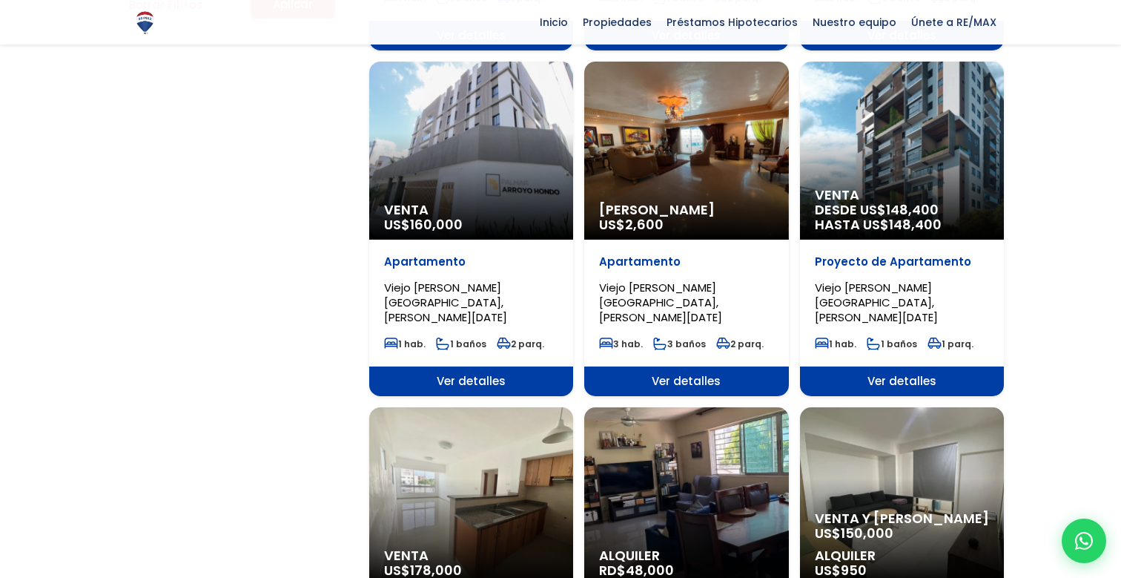
click at [460, 366] on span "Ver detalles" at bounding box center [471, 381] width 204 height 30
click at [503, 366] on span "Ver detalles" at bounding box center [471, 381] width 204 height 30
